Goal: Task Accomplishment & Management: Manage account settings

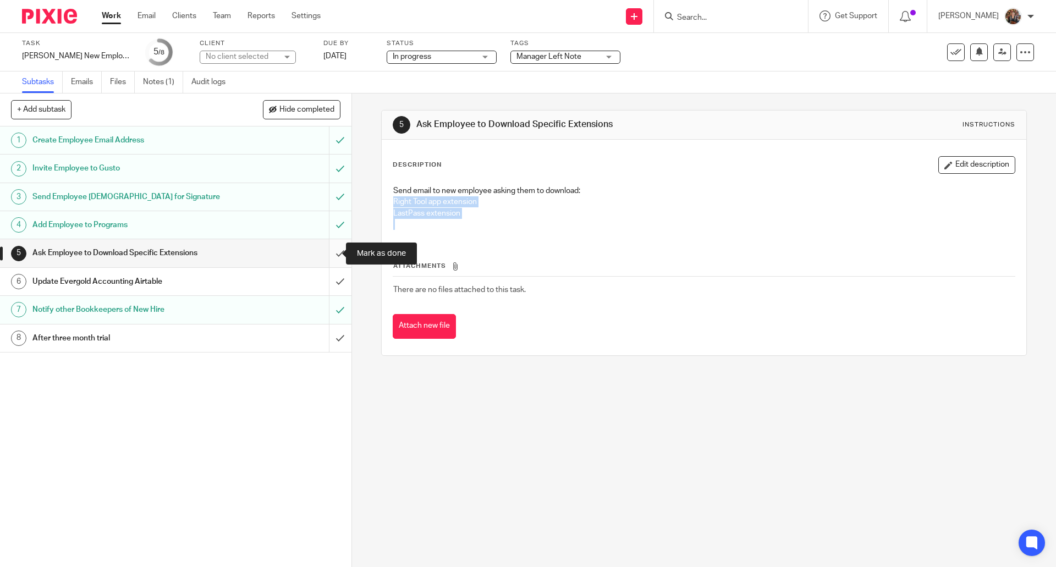
click at [328, 252] on input "submit" at bounding box center [175, 252] width 351 height 27
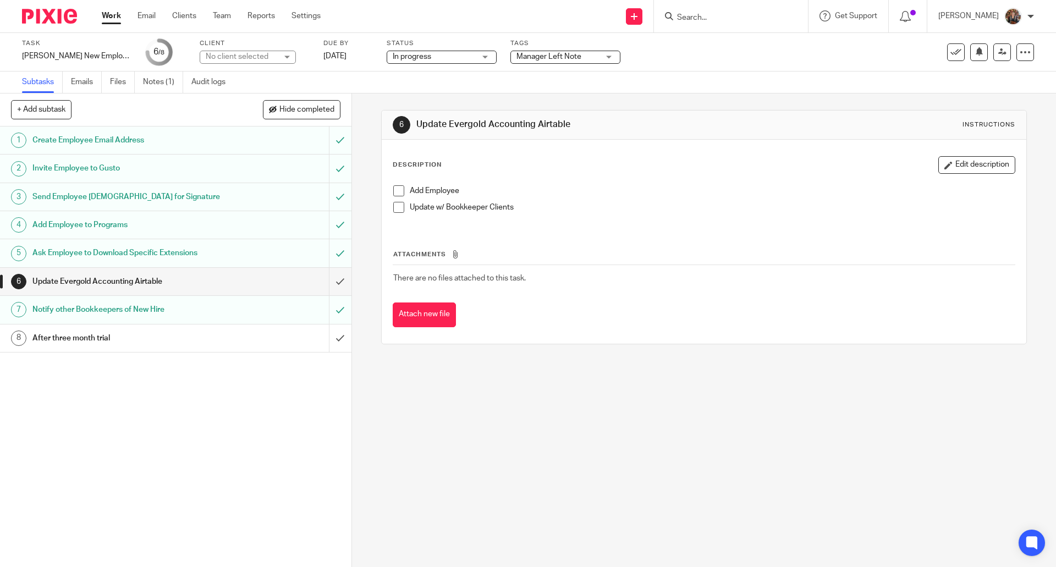
click at [395, 194] on span at bounding box center [398, 190] width 11 height 11
click at [324, 281] on input "submit" at bounding box center [175, 281] width 351 height 27
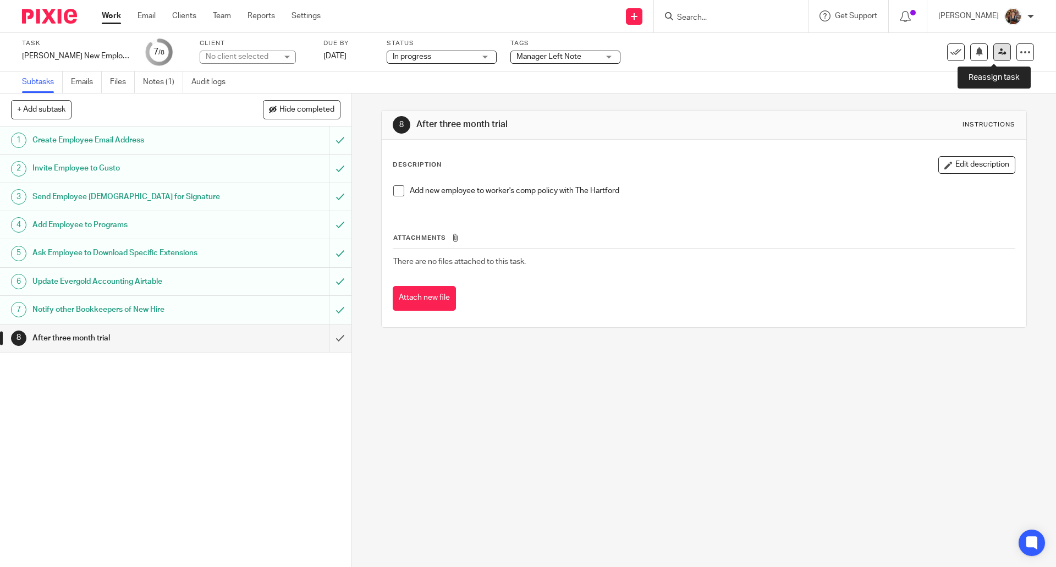
click at [999, 52] on link at bounding box center [1002, 52] width 18 height 18
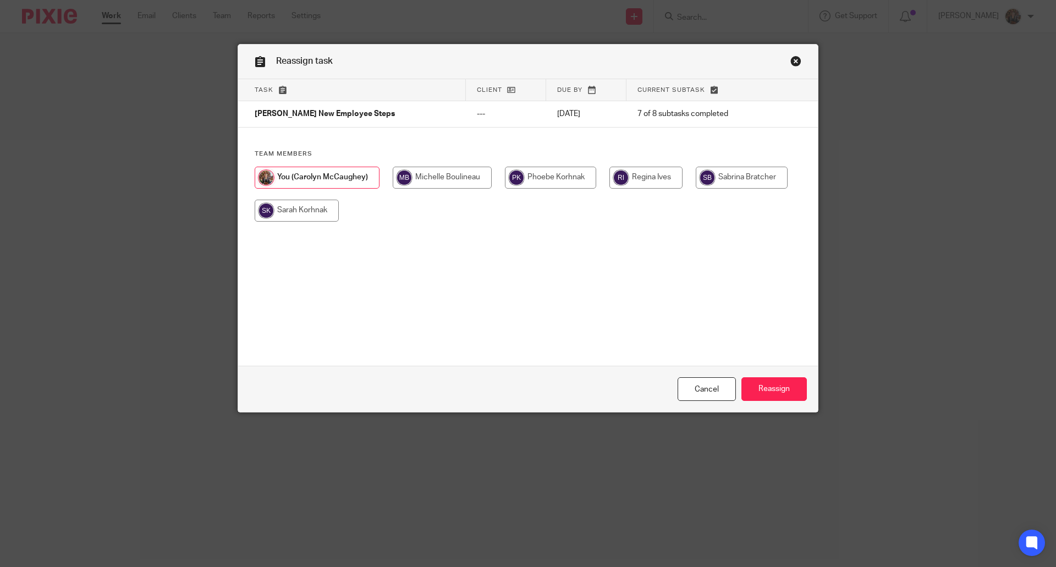
click at [299, 211] on input "radio" at bounding box center [297, 211] width 84 height 22
radio input "true"
click at [771, 388] on input "Reassign" at bounding box center [773, 389] width 65 height 24
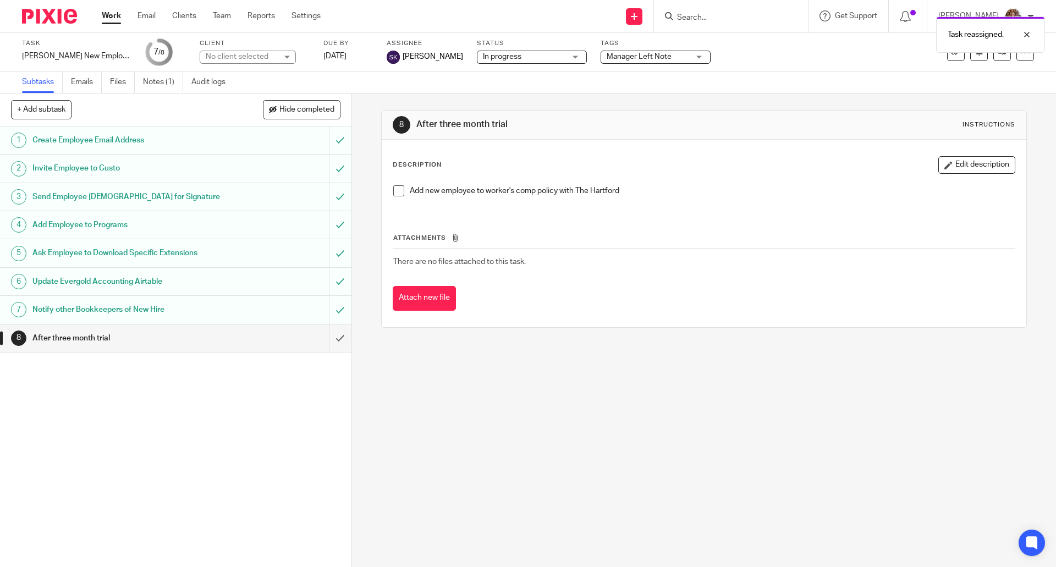
click at [110, 20] on link "Work" at bounding box center [111, 15] width 19 height 11
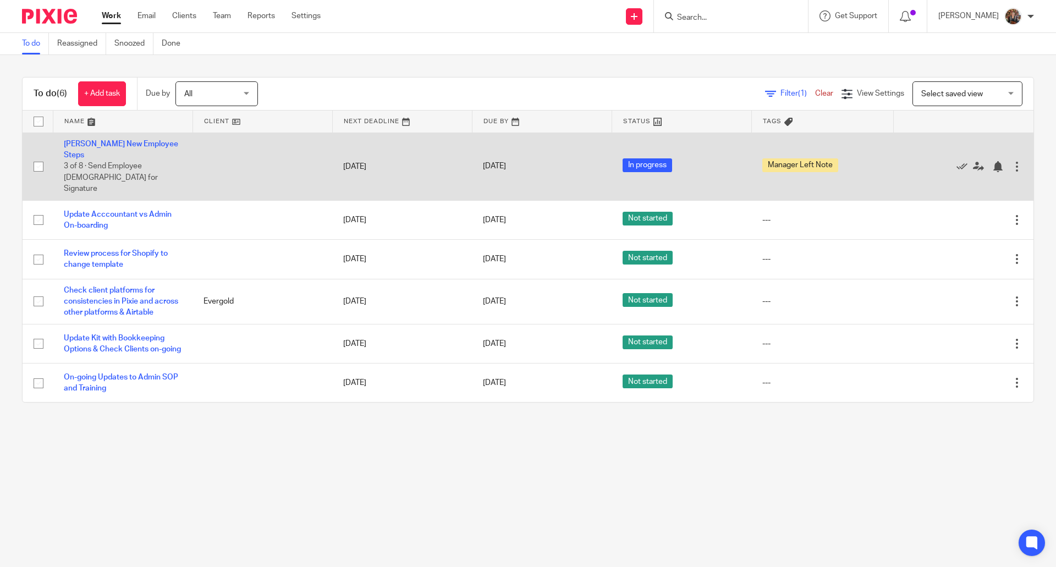
click at [115, 150] on td "Rachelle New Employee Steps 3 of 8 · Send Employee Contract for Signature" at bounding box center [123, 166] width 140 height 68
click at [795, 158] on span "Manager Left Note" at bounding box center [800, 165] width 76 height 14
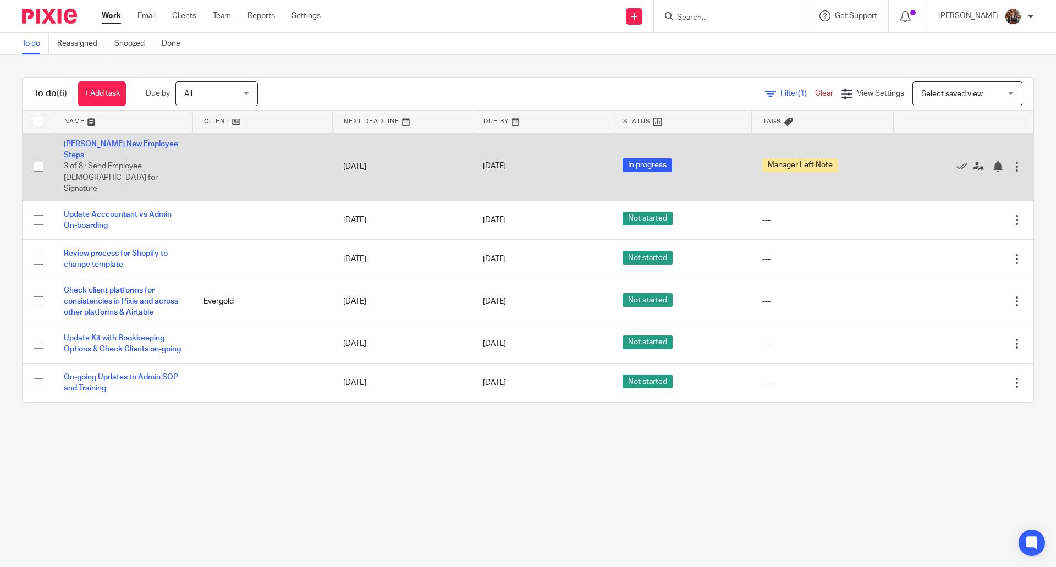
click at [110, 143] on link "[PERSON_NAME] New Employee Steps" at bounding box center [121, 149] width 114 height 19
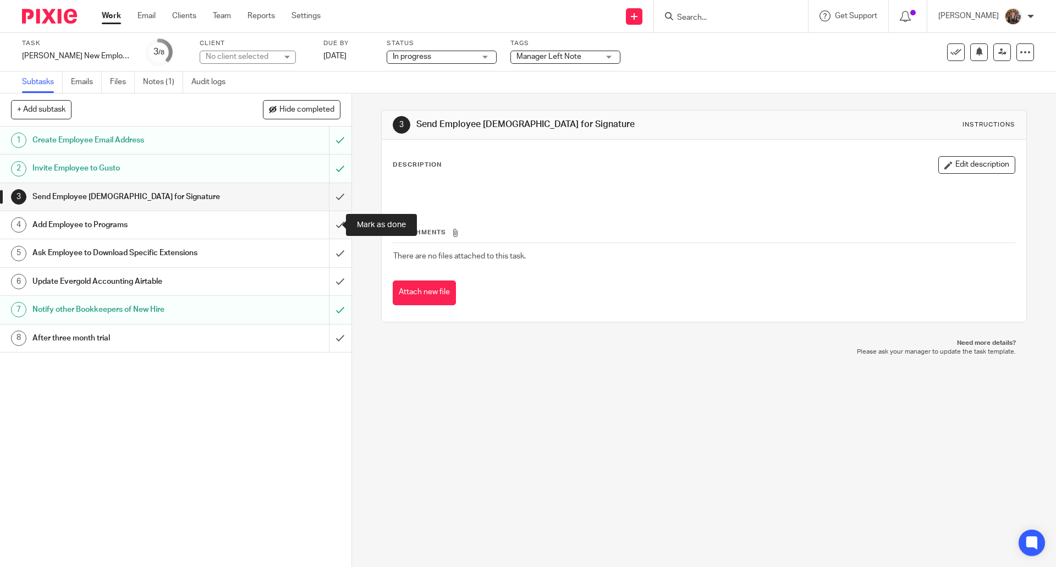
click at [328, 229] on input "submit" at bounding box center [175, 224] width 351 height 27
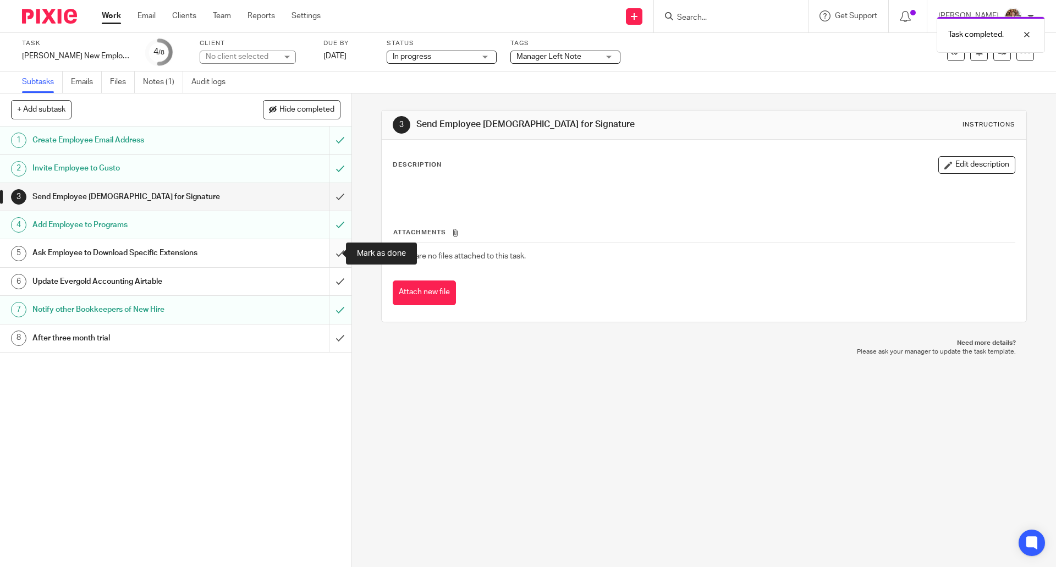
click at [328, 253] on input "submit" at bounding box center [175, 252] width 351 height 27
